Goal: Check status: Check status

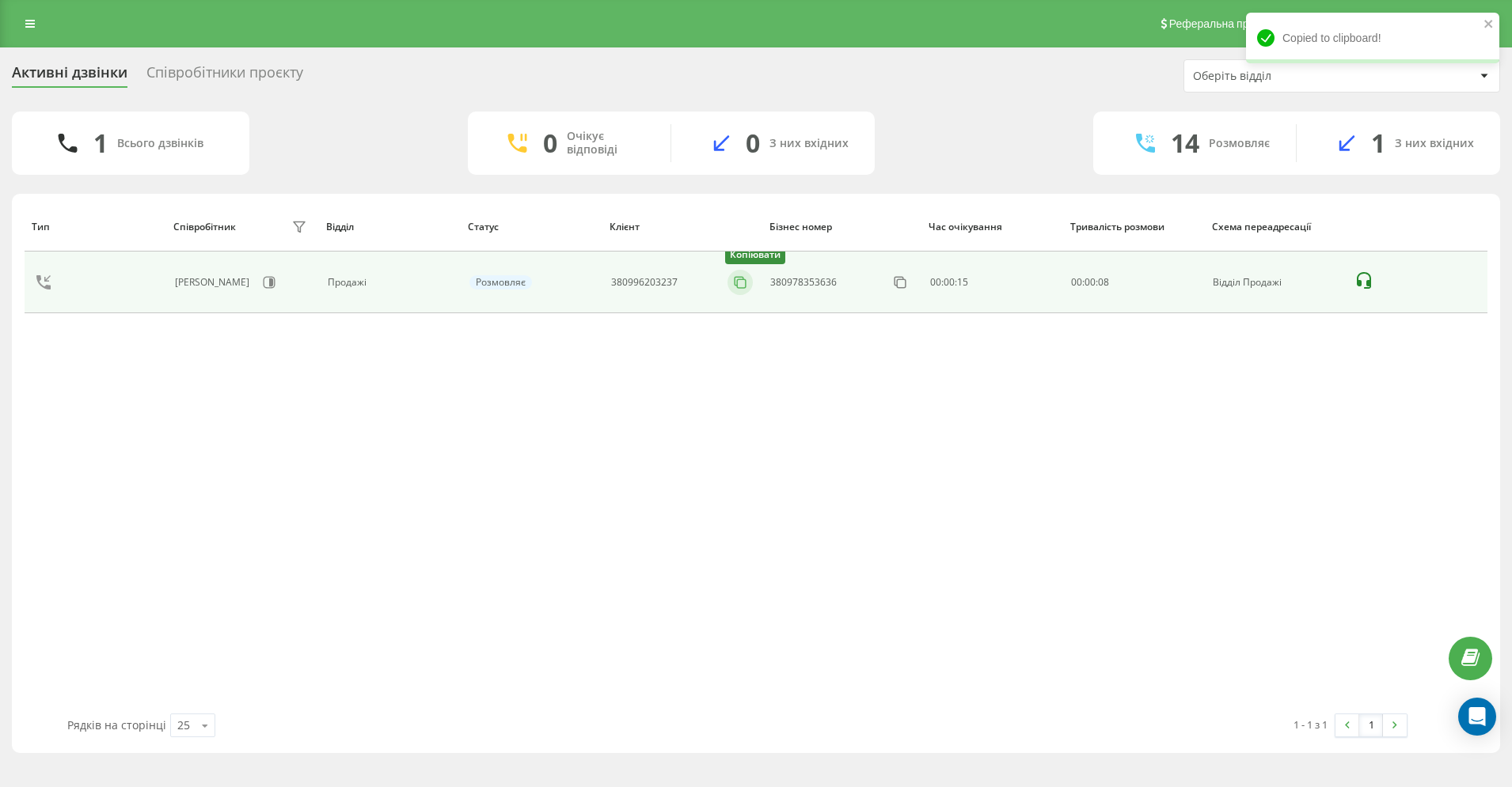
click at [746, 281] on rect at bounding box center [742, 284] width 9 height 9
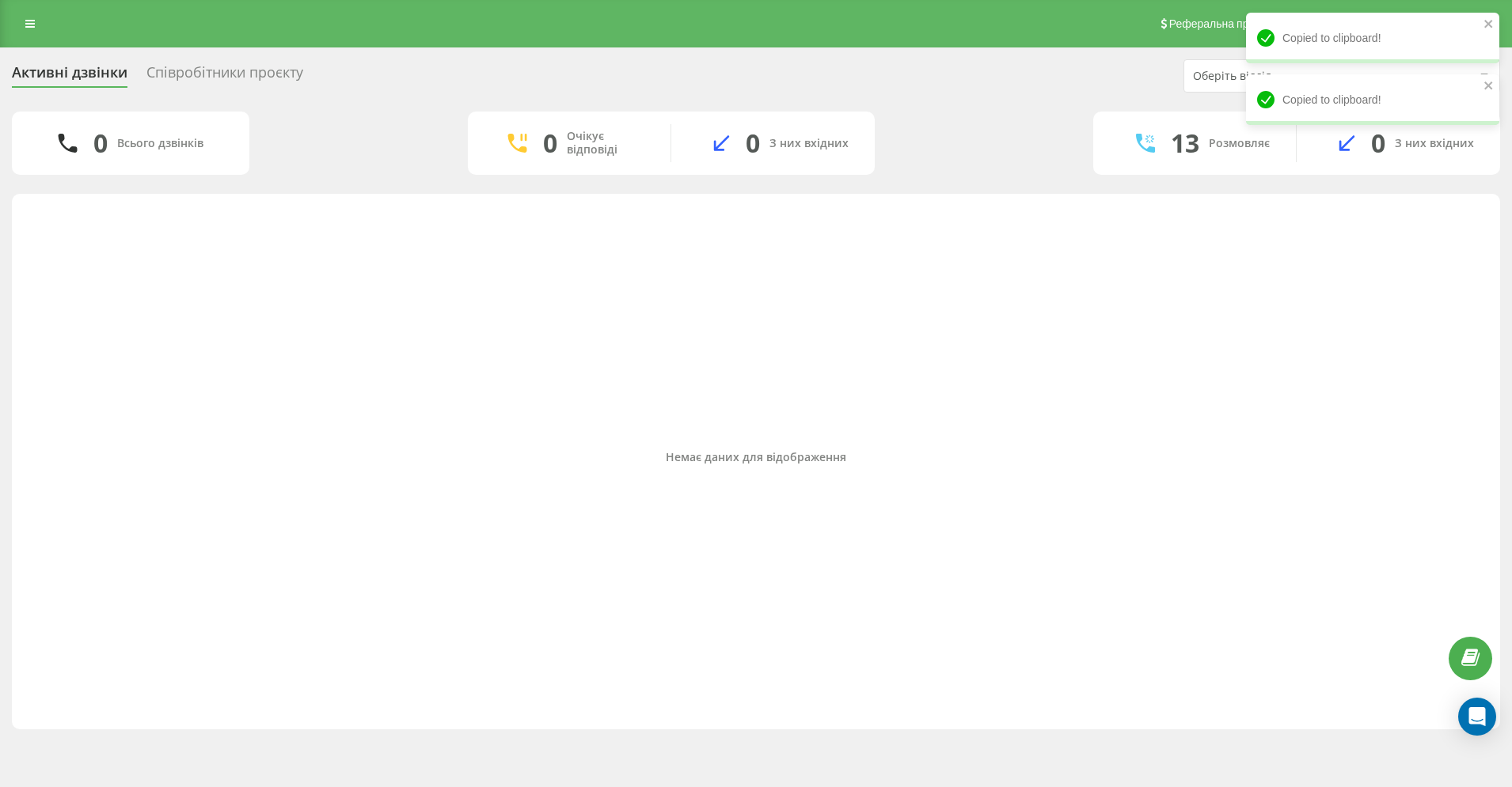
click at [736, 280] on div "Немає даних для відображення" at bounding box center [756, 457] width 1463 height 512
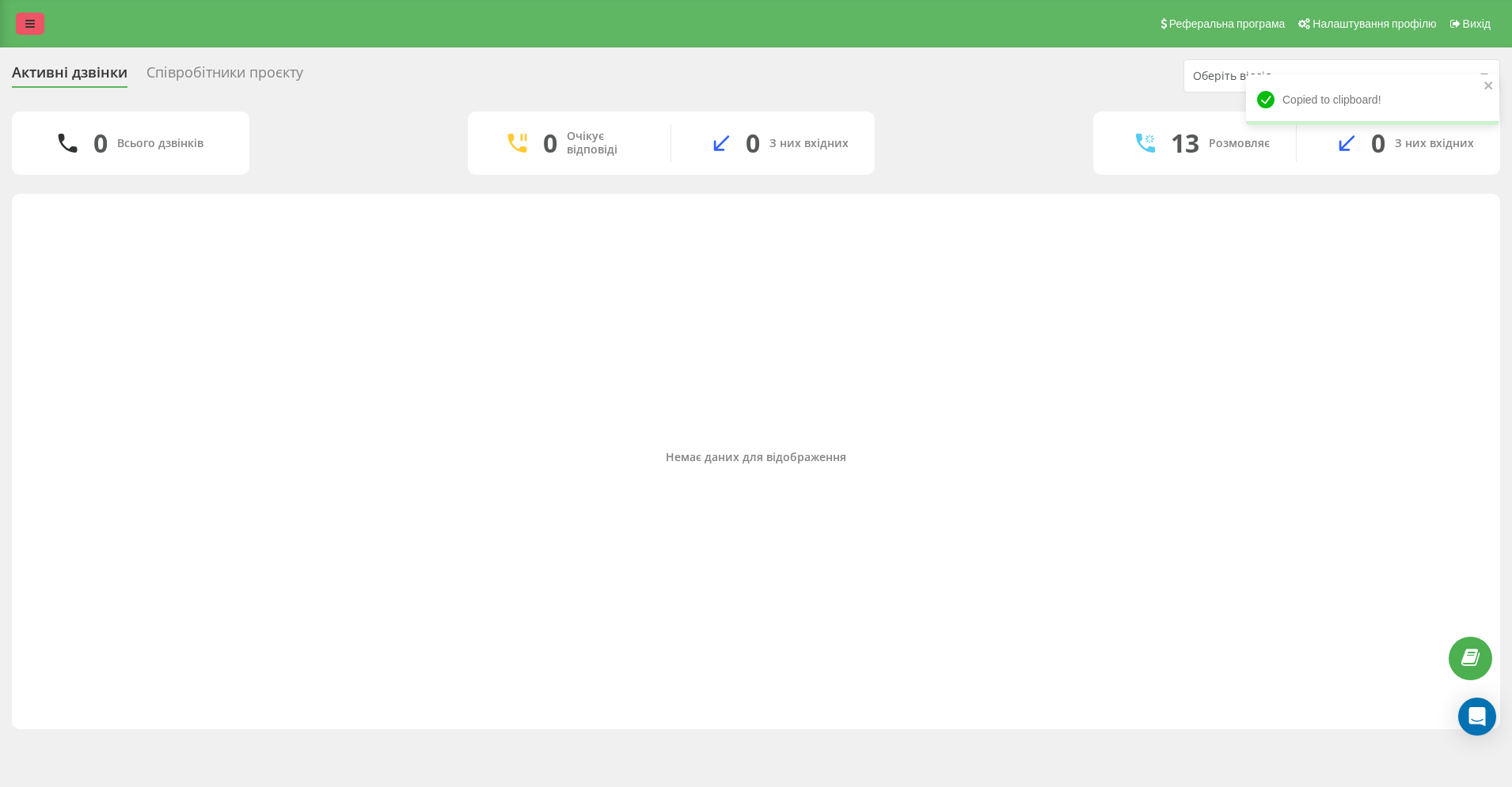
click at [28, 23] on icon at bounding box center [30, 24] width 9 height 11
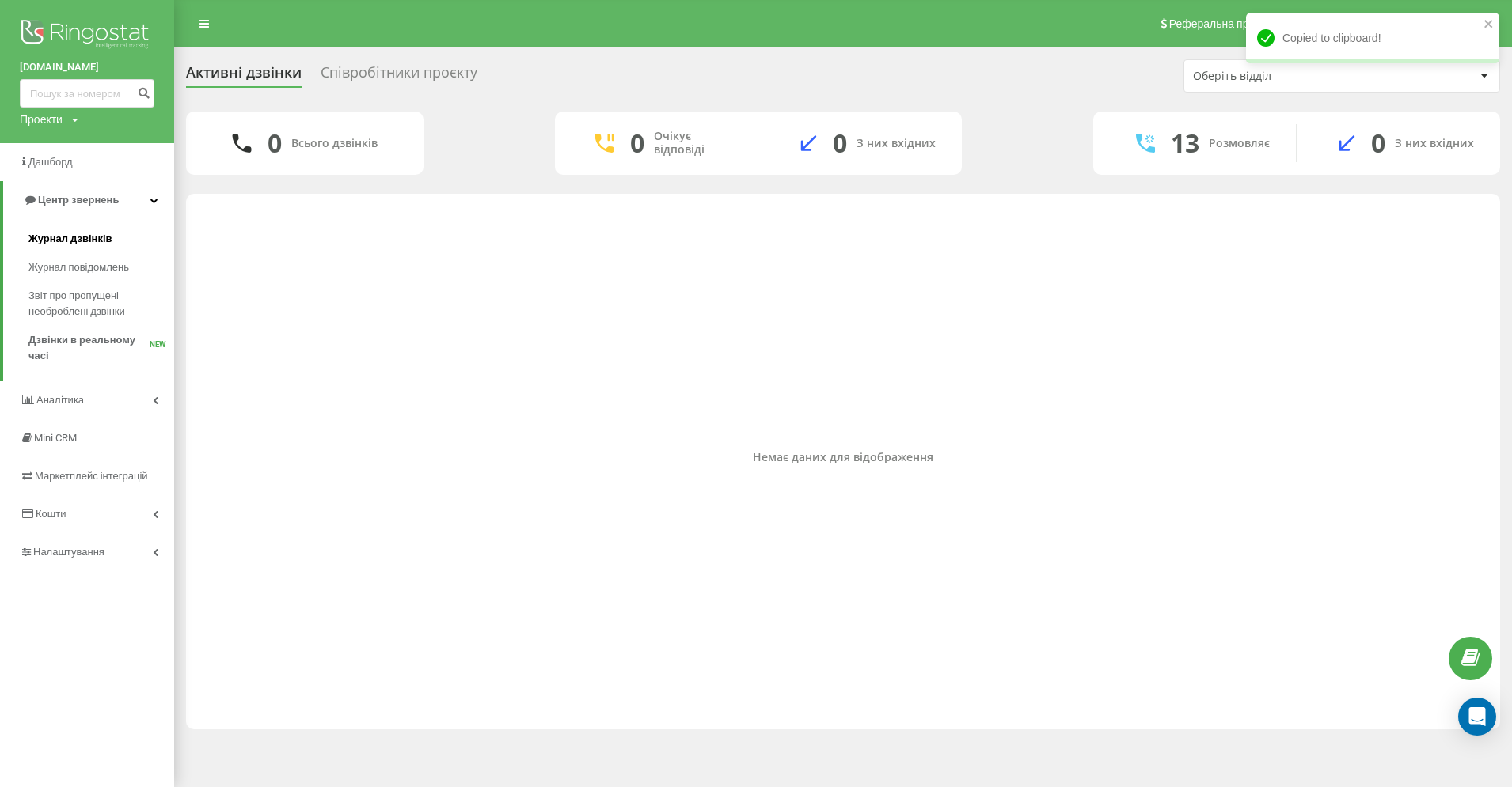
click at [76, 235] on span "Журнал дзвінків" at bounding box center [70, 238] width 84 height 15
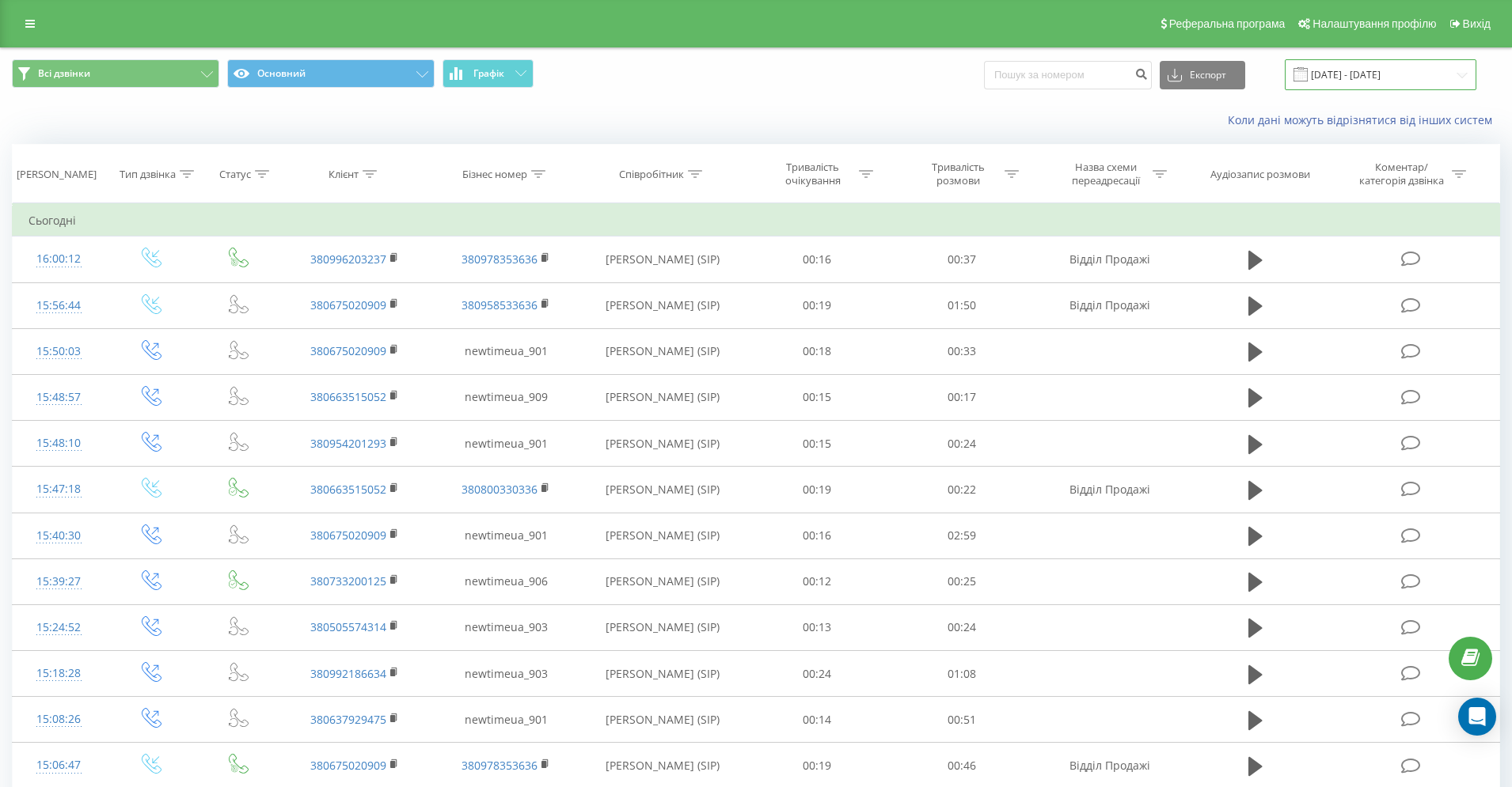
click at [1368, 70] on input "[DATE] - [DATE]" at bounding box center [1380, 75] width 192 height 31
click at [829, 196] on th "Тривалість очікування" at bounding box center [816, 174] width 145 height 58
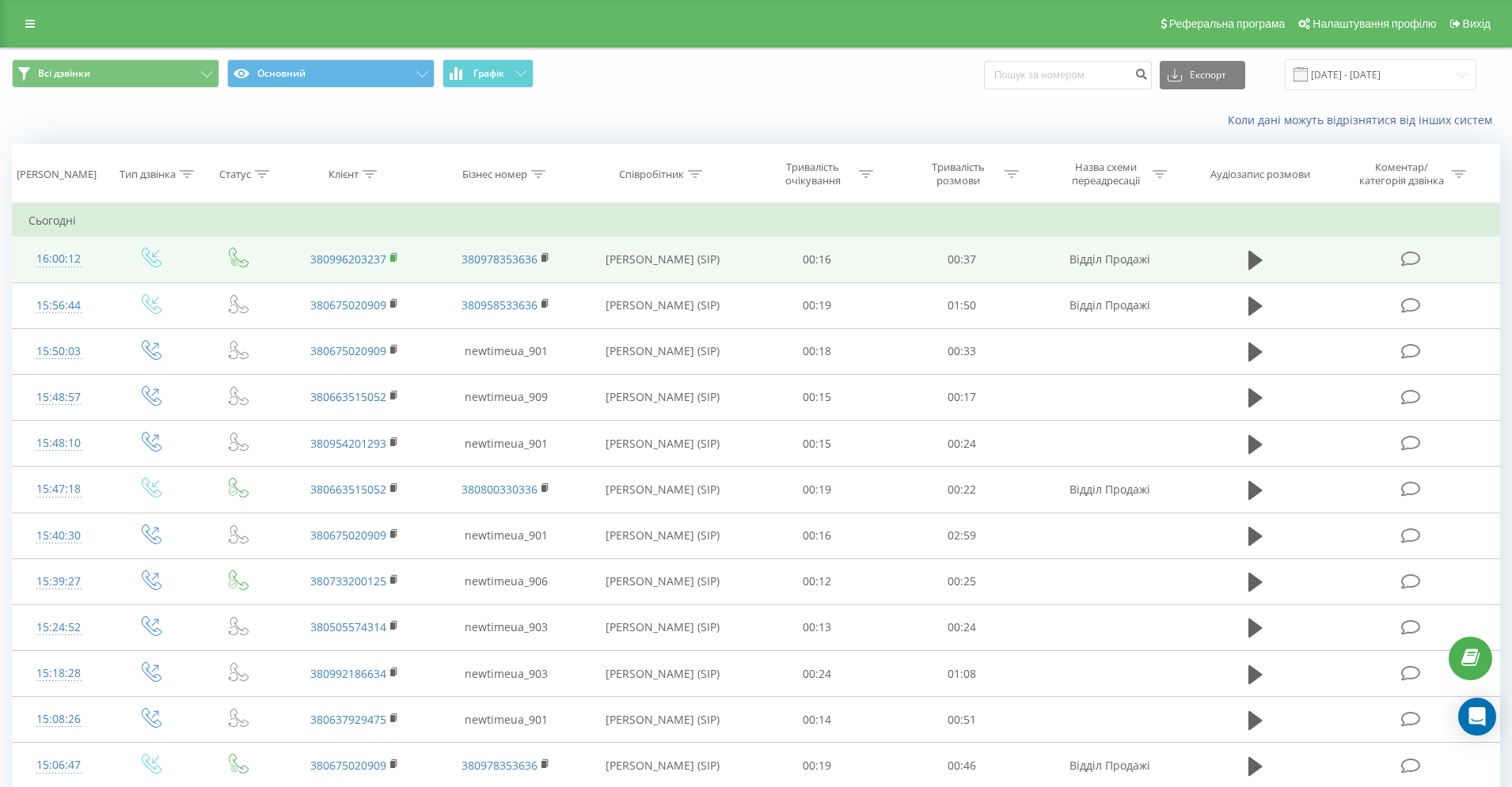
click at [394, 256] on rect at bounding box center [392, 258] width 5 height 7
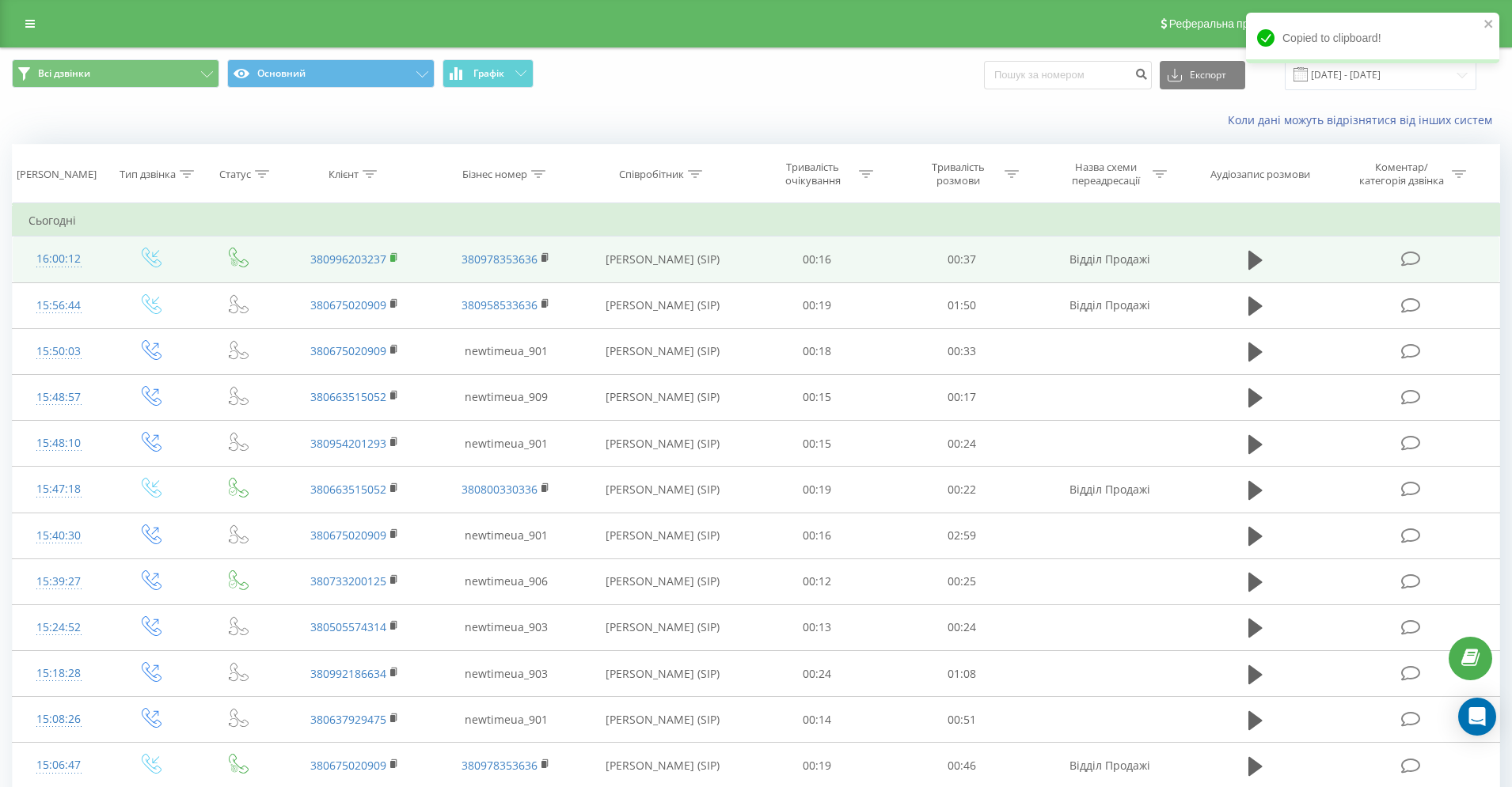
click at [398, 258] on icon at bounding box center [395, 258] width 9 height 11
click at [397, 258] on icon at bounding box center [395, 258] width 9 height 11
